Goal: Information Seeking & Learning: Learn about a topic

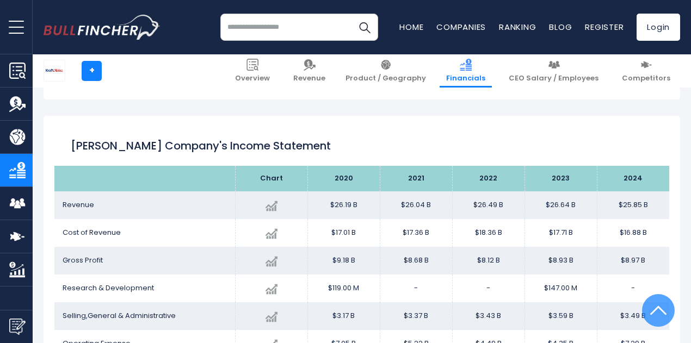
scroll to position [590, 0]
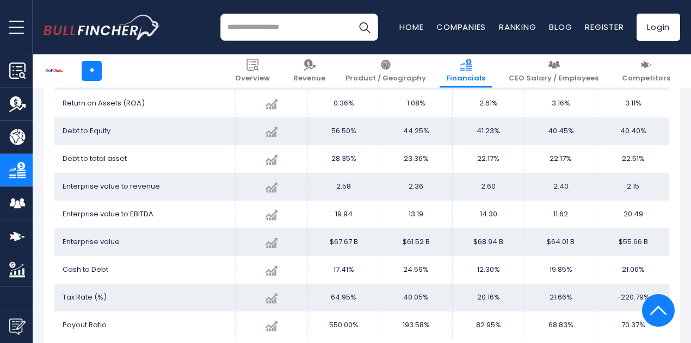
scroll to position [1950, 0]
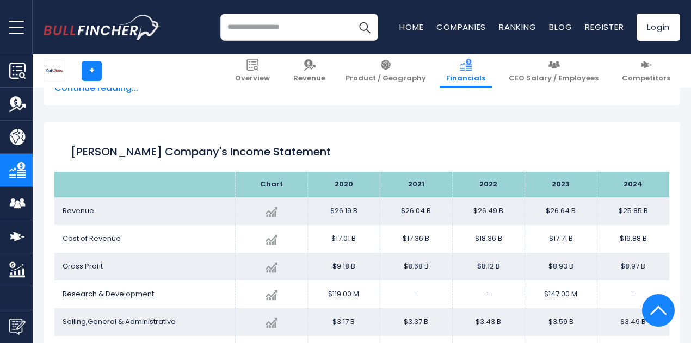
scroll to position [590, 0]
